Goal: Task Accomplishment & Management: Use online tool/utility

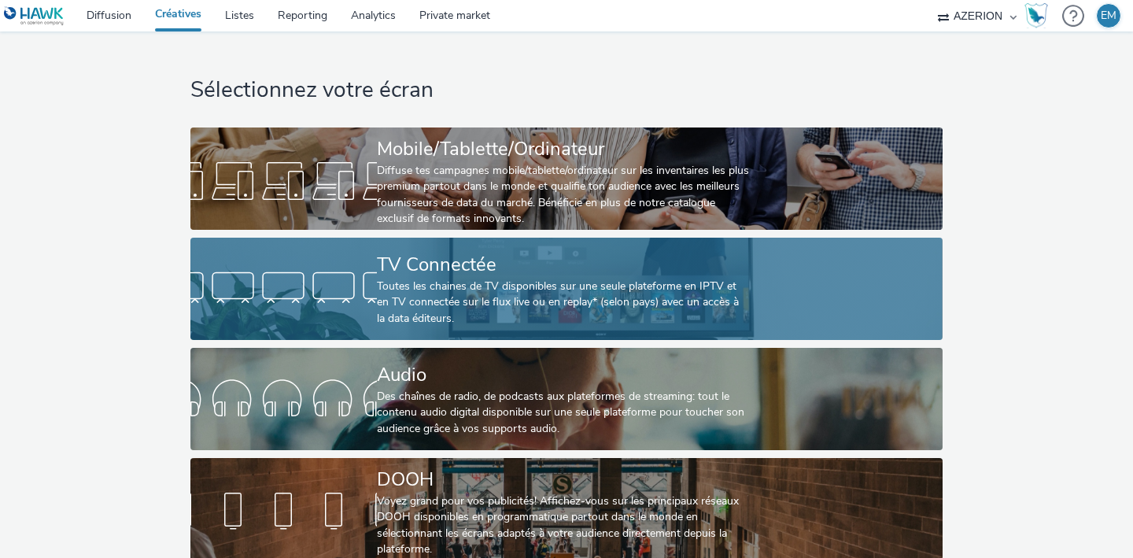
click at [329, 275] on div at bounding box center [283, 289] width 186 height 50
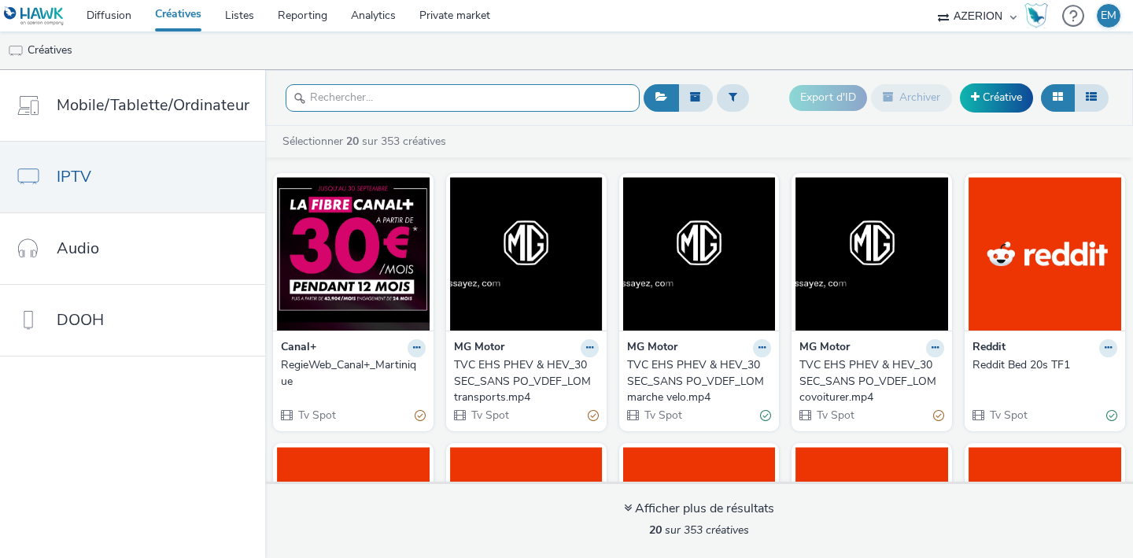
click at [378, 94] on div "Export d'ID Archiver Créative Sélectionner 20 sur 353 créatives Canal+ RegieWeb…" at bounding box center [699, 314] width 868 height 488
click at [378, 94] on input "text" at bounding box center [463, 98] width 354 height 28
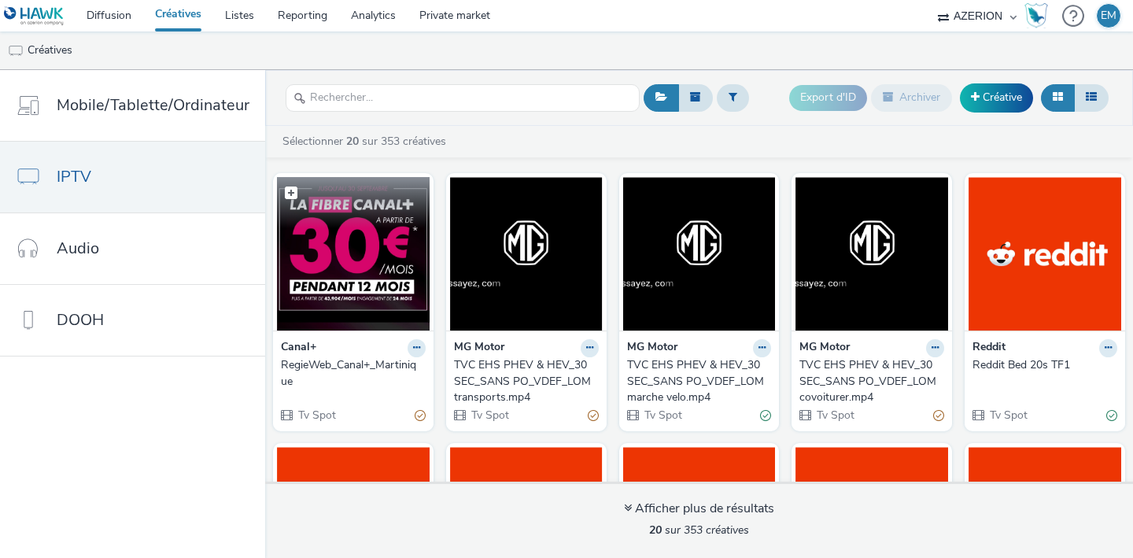
drag, startPoint x: 1056, startPoint y: 83, endPoint x: 299, endPoint y: 211, distance: 767.8
click at [299, 211] on div "Export d'ID Archiver Créative Sélectionner 20 sur 353 créatives Canal+ RegieWeb…" at bounding box center [699, 314] width 868 height 488
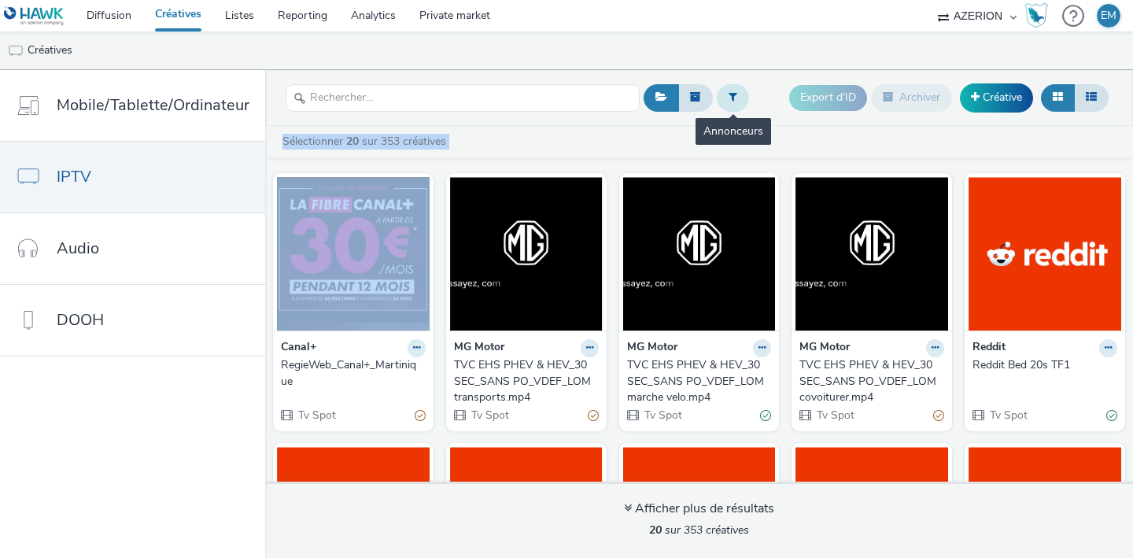
click at [729, 95] on icon at bounding box center [733, 96] width 9 height 11
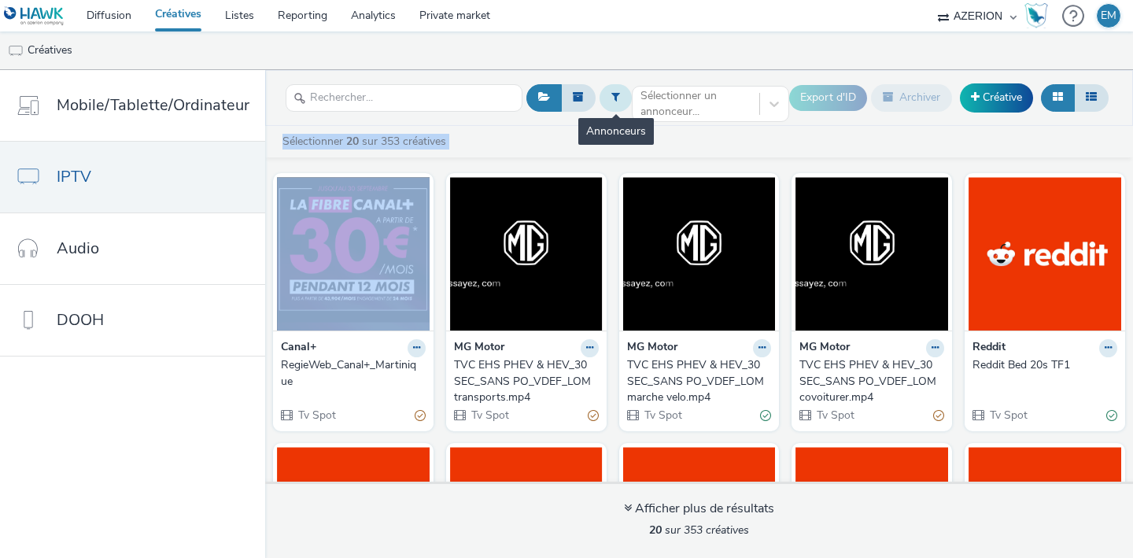
click at [728, 95] on div at bounding box center [696, 103] width 111 height 19
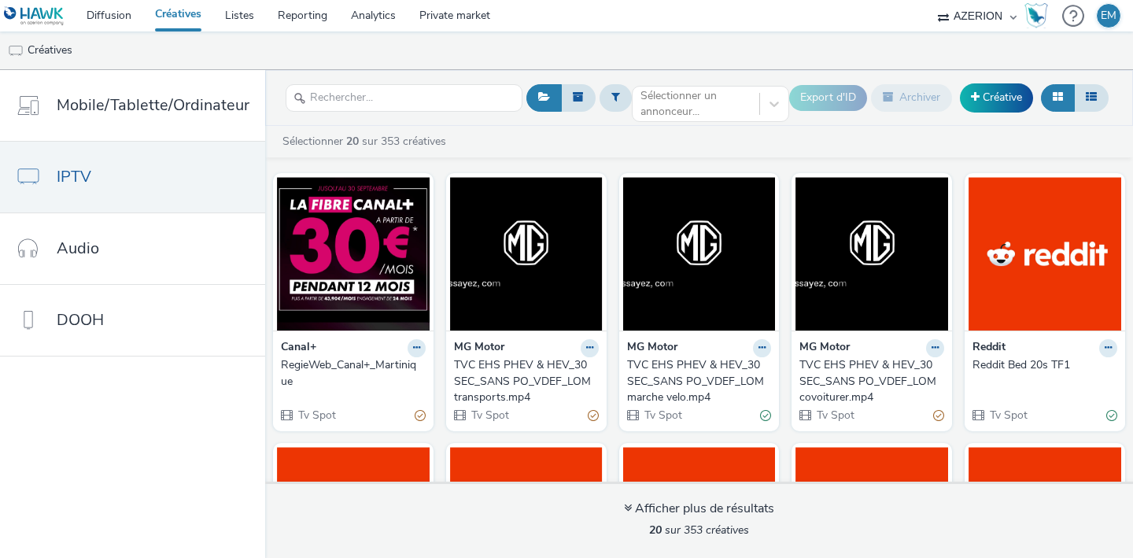
click at [500, 383] on div "TVC EHS PHEV & HEV_30SEC_SANS PO_VDEF_LOM transports.mp4" at bounding box center [523, 381] width 138 height 48
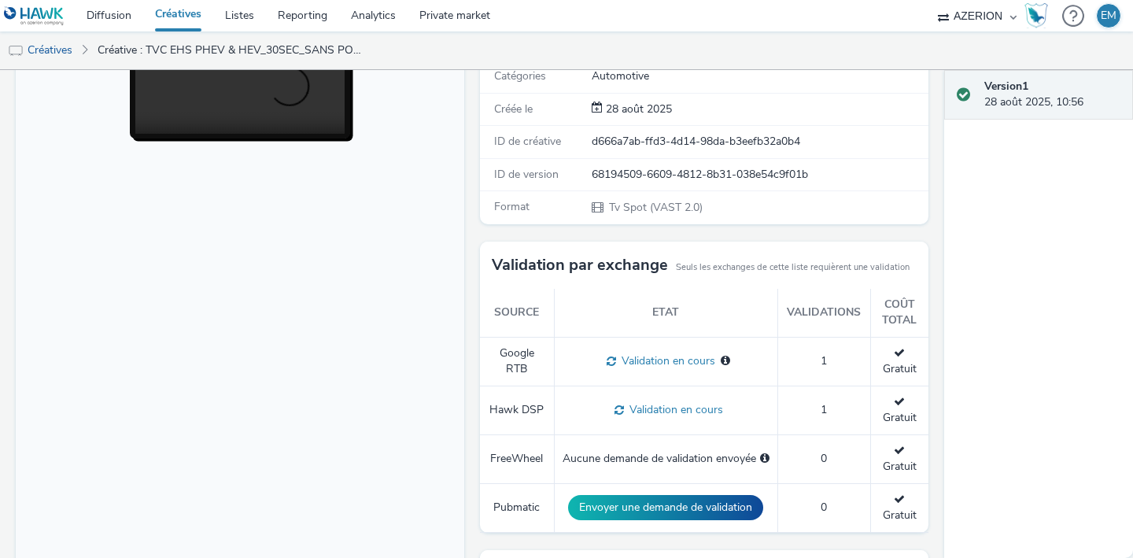
scroll to position [264, 0]
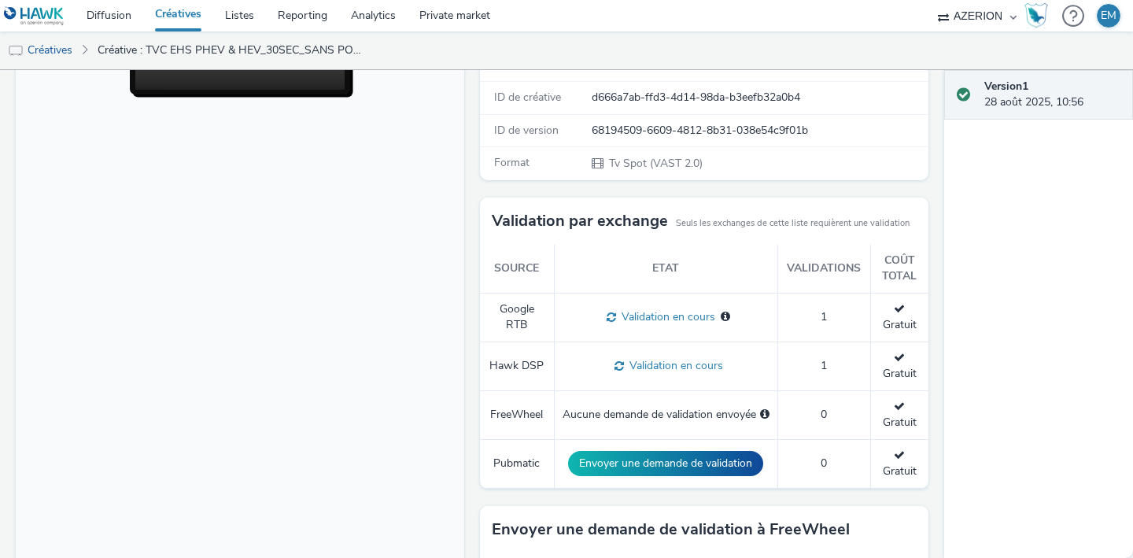
drag, startPoint x: 500, startPoint y: 383, endPoint x: 505, endPoint y: 354, distance: 29.5
click at [505, 354] on td "Hawk DSP" at bounding box center [517, 366] width 74 height 49
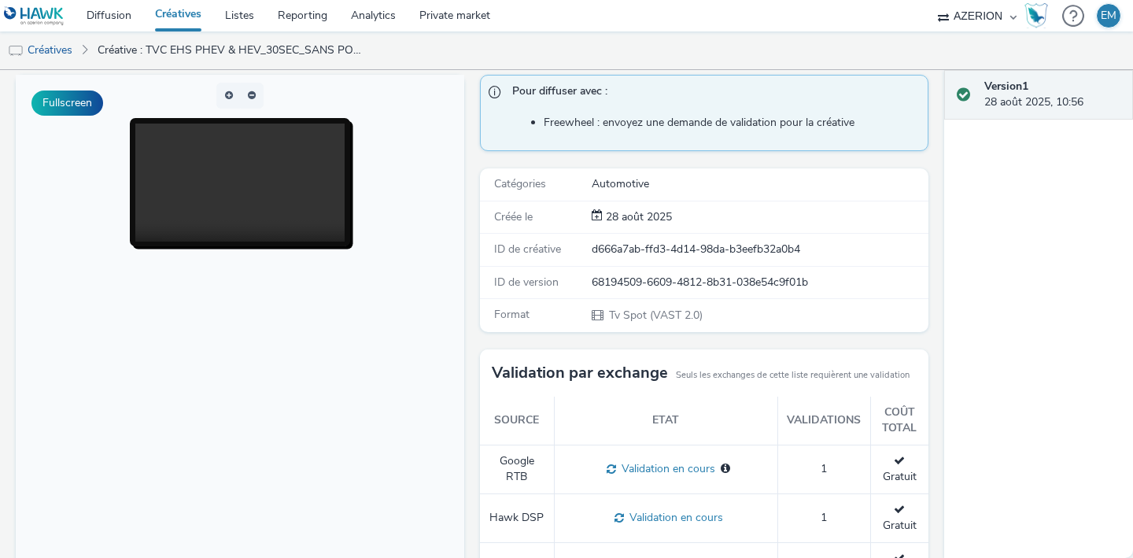
scroll to position [0, 0]
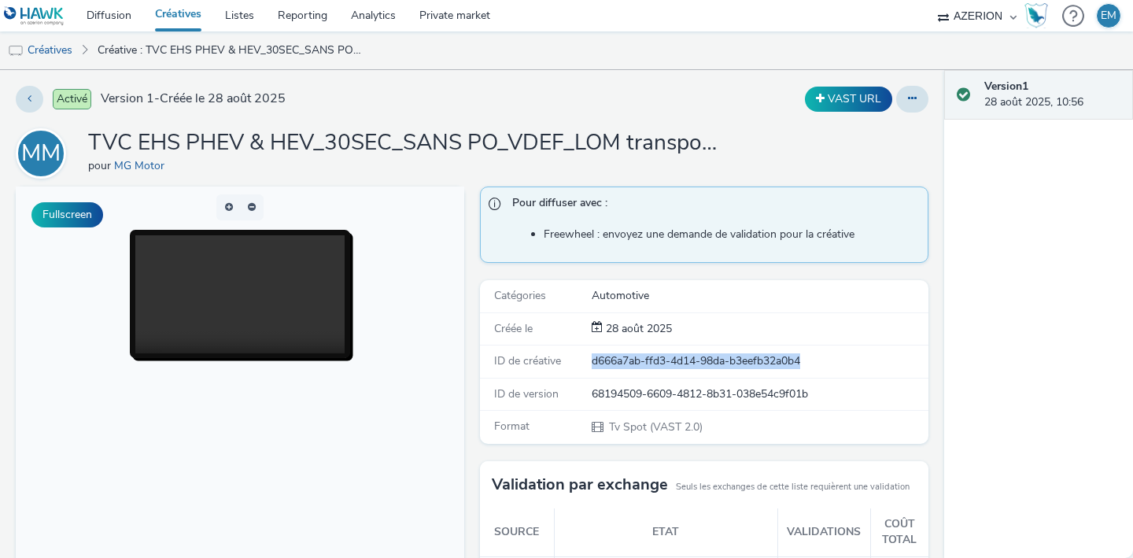
drag, startPoint x: 582, startPoint y: 362, endPoint x: 866, endPoint y: 375, distance: 284.4
click at [866, 375] on div "ID de créative d666a7ab-ffd3-4d14-98da-b3eefb32a0b4" at bounding box center [704, 361] width 449 height 32
copy div "ID de créative d666a7ab-ffd3-4d14-98da-b3eefb32a0b4"
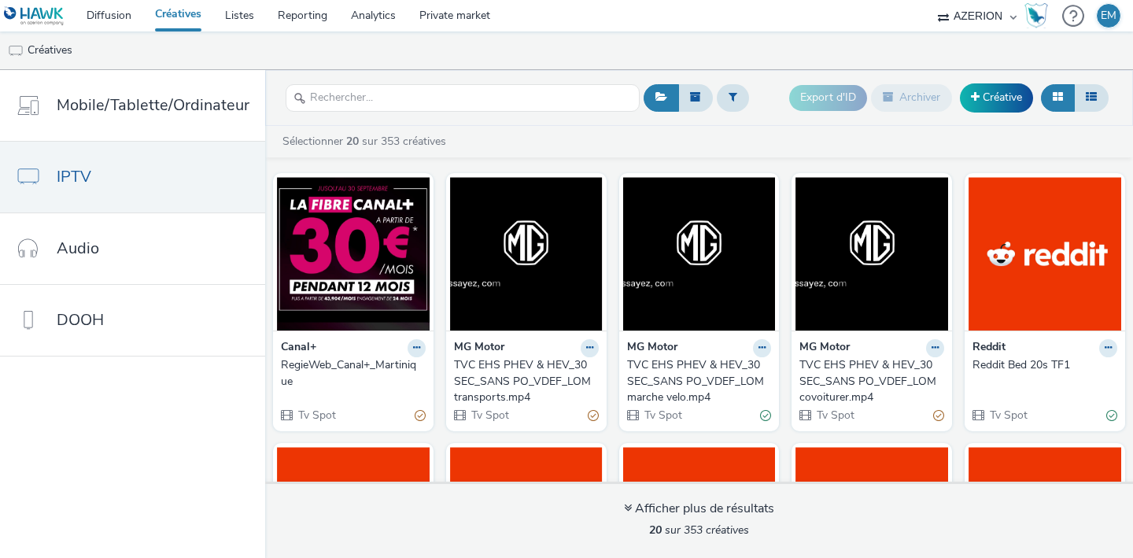
click at [531, 368] on div "TVC EHS PHEV & HEV_30SEC_SANS PO_VDEF_LOM transports.mp4" at bounding box center [523, 381] width 138 height 48
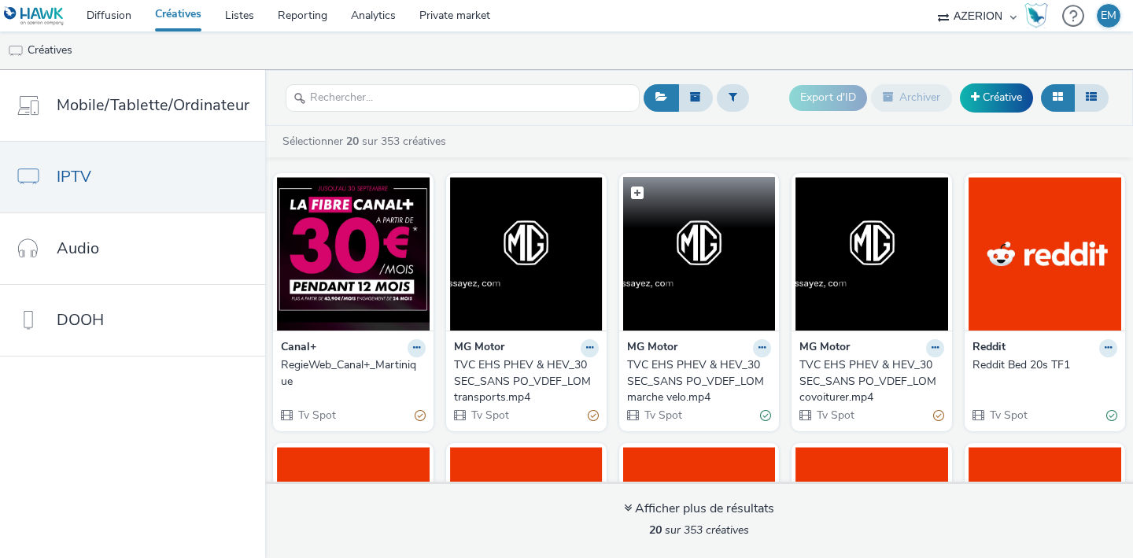
click at [630, 305] on img at bounding box center [699, 253] width 153 height 153
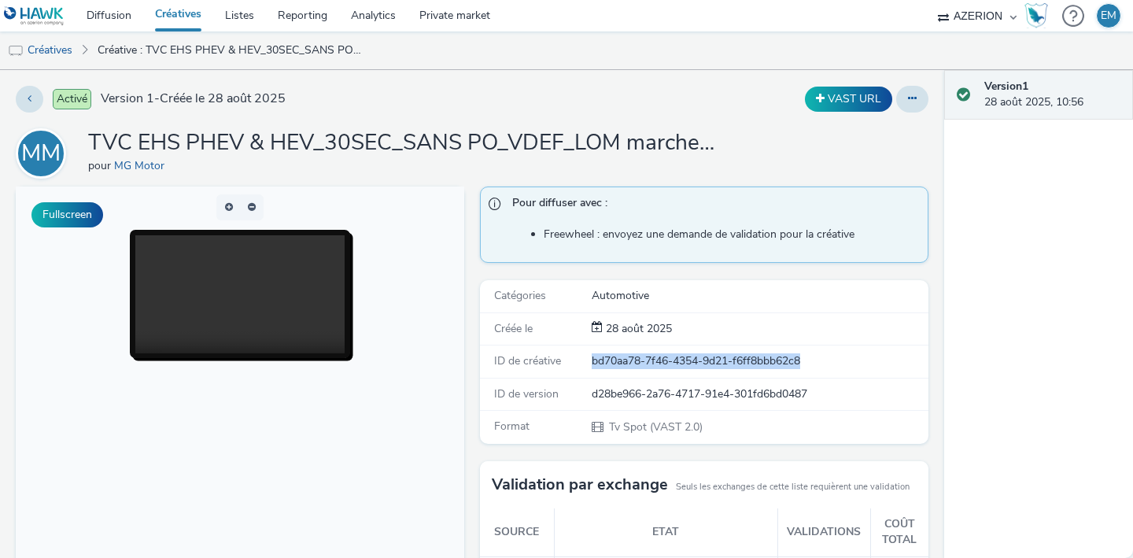
drag, startPoint x: 585, startPoint y: 360, endPoint x: 855, endPoint y: 364, distance: 269.2
click at [855, 364] on div "bd70aa78-7f46-4354-9d21-f6ff8bbb62c8" at bounding box center [759, 361] width 335 height 16
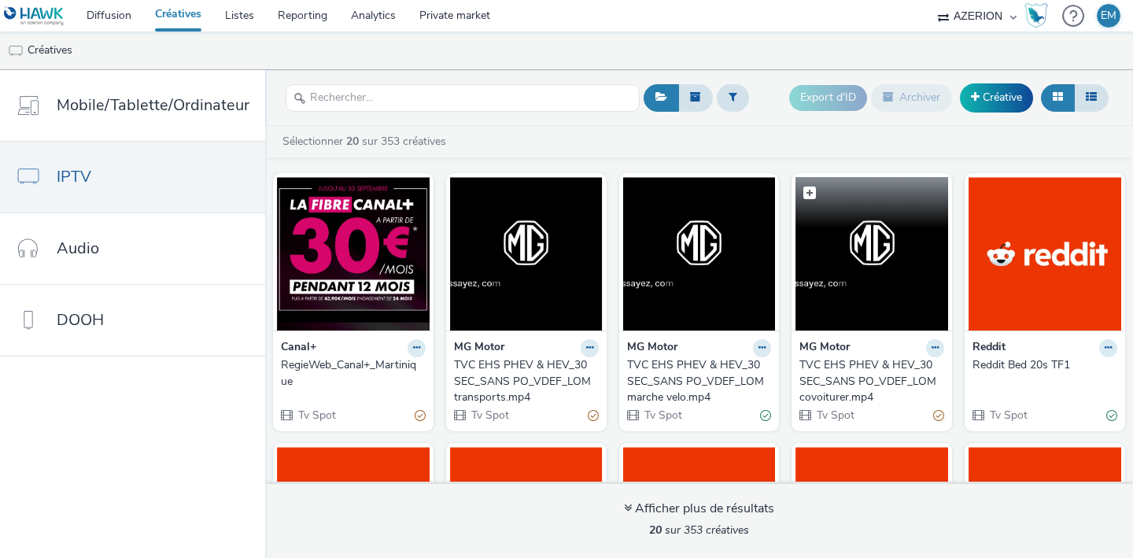
click at [798, 316] on img at bounding box center [872, 253] width 153 height 153
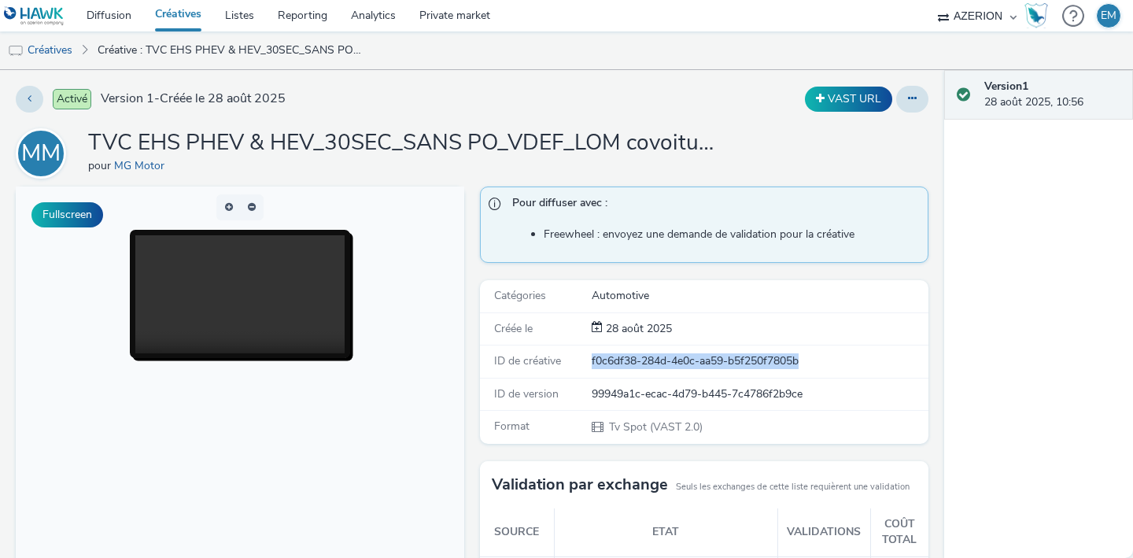
drag, startPoint x: 632, startPoint y: 354, endPoint x: 829, endPoint y: 360, distance: 197.6
click at [829, 360] on div "ID de créative f0c6df38-284d-4e0c-aa59-b5f250f7805b" at bounding box center [704, 361] width 449 height 32
click at [441, 21] on link "Private market" at bounding box center [455, 15] width 94 height 31
